Goal: Check status: Check status

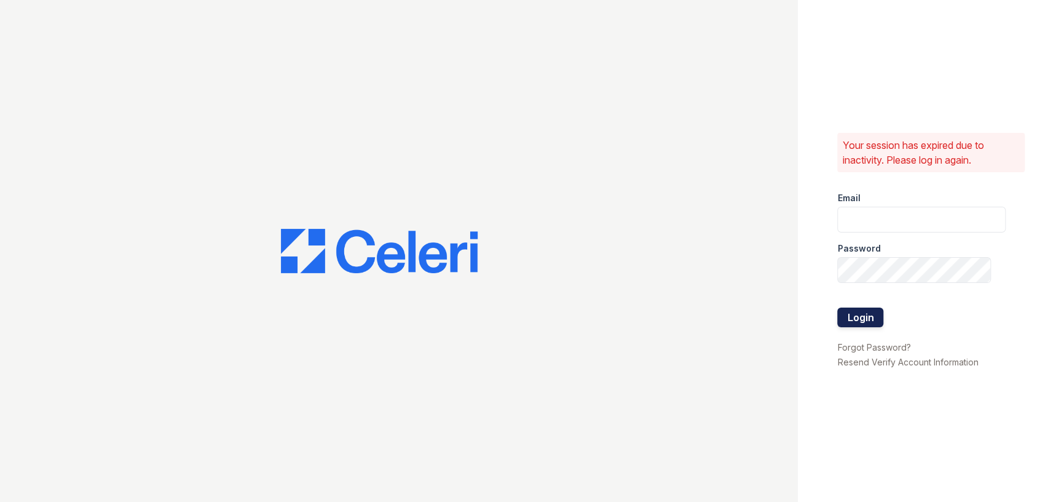
type input "[EMAIL_ADDRESS][DOMAIN_NAME]"
click at [853, 316] on button "Login" at bounding box center [860, 317] width 46 height 20
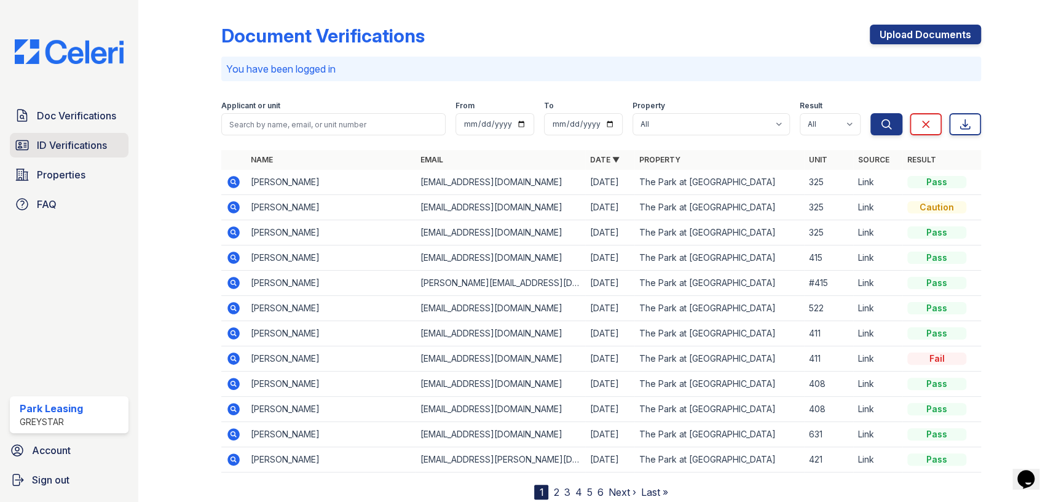
click at [105, 144] on span "ID Verifications" at bounding box center [72, 145] width 70 height 15
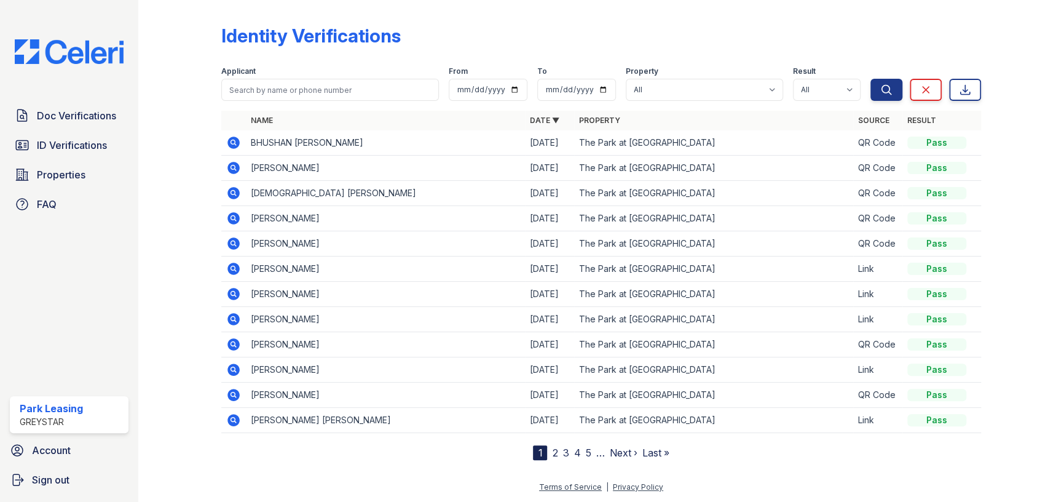
click at [229, 142] on icon at bounding box center [233, 142] width 12 height 12
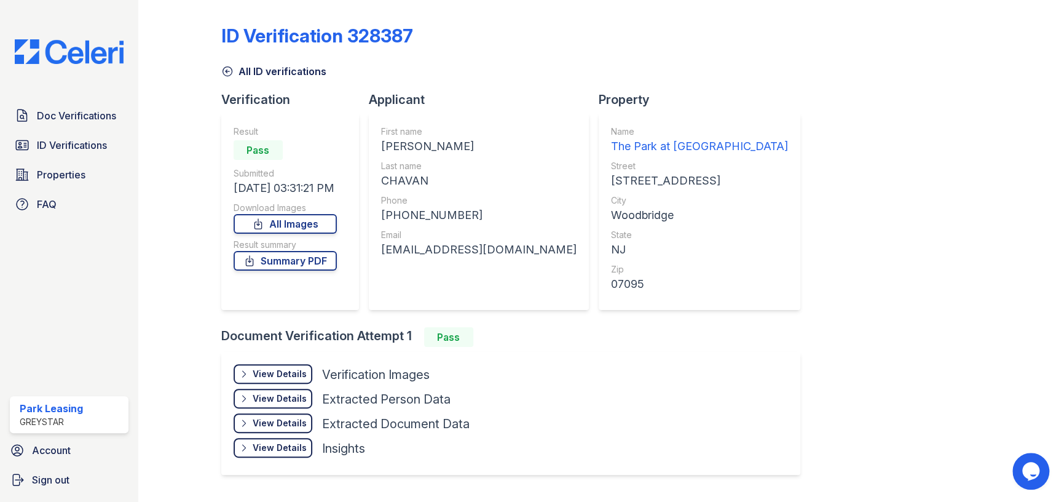
click at [299, 368] on div "View Details" at bounding box center [280, 374] width 54 height 12
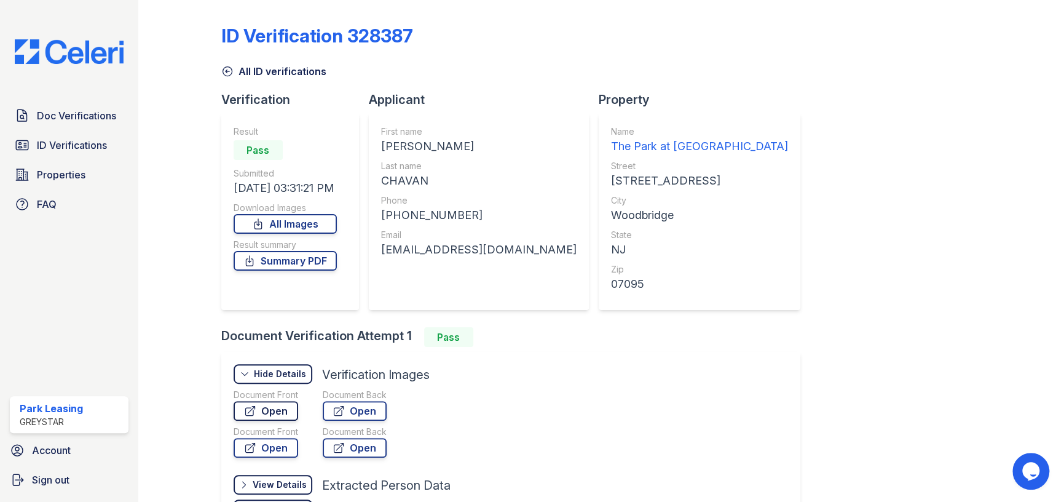
click at [281, 409] on link "Open" at bounding box center [266, 411] width 65 height 20
click at [49, 146] on span "ID Verifications" at bounding box center [72, 145] width 70 height 15
